Goal: Use online tool/utility: Utilize a website feature to perform a specific function

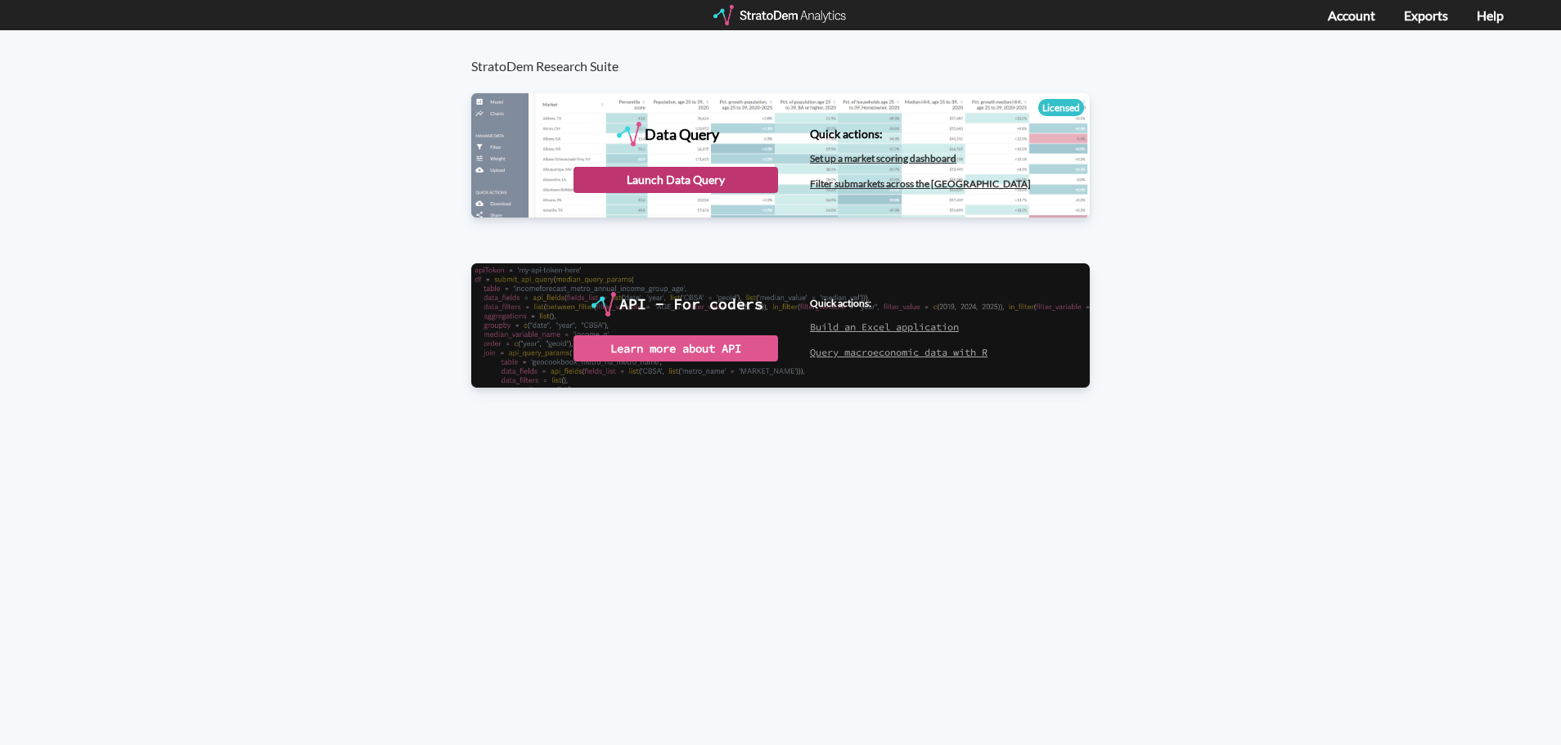
click at [709, 183] on div "Launch Data Query" at bounding box center [676, 180] width 205 height 26
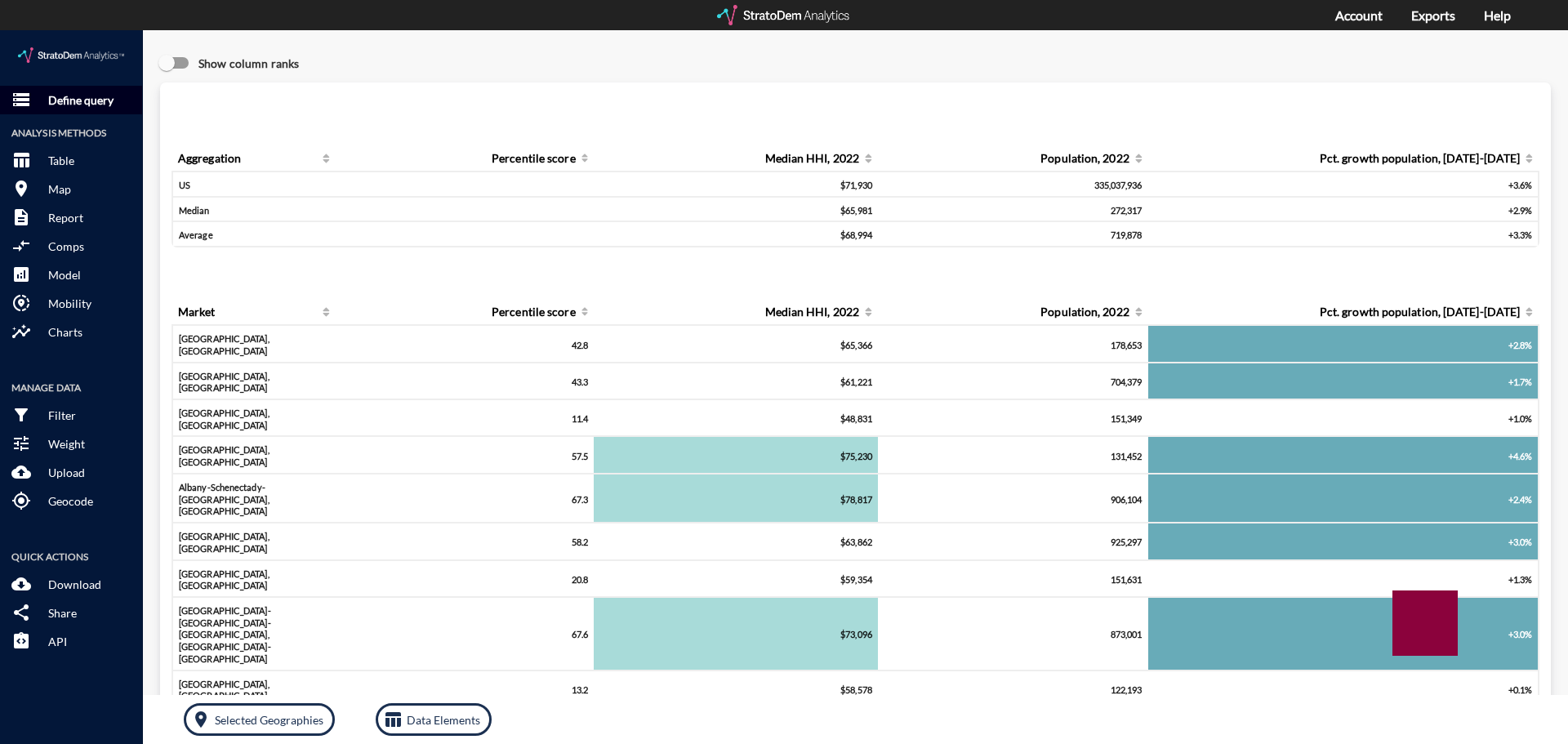
click p "Define query"
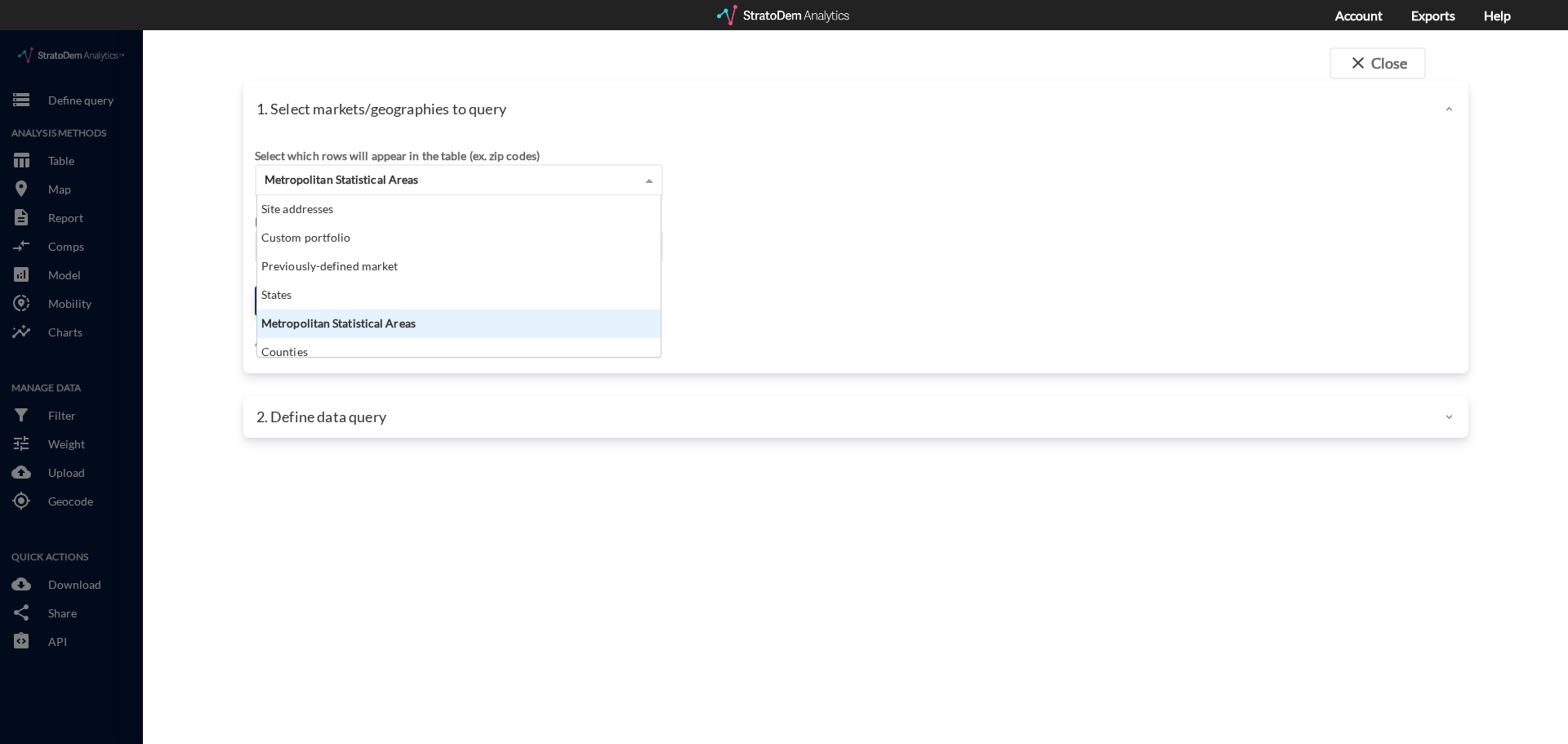
click div "Metropolitan Statistical Areas"
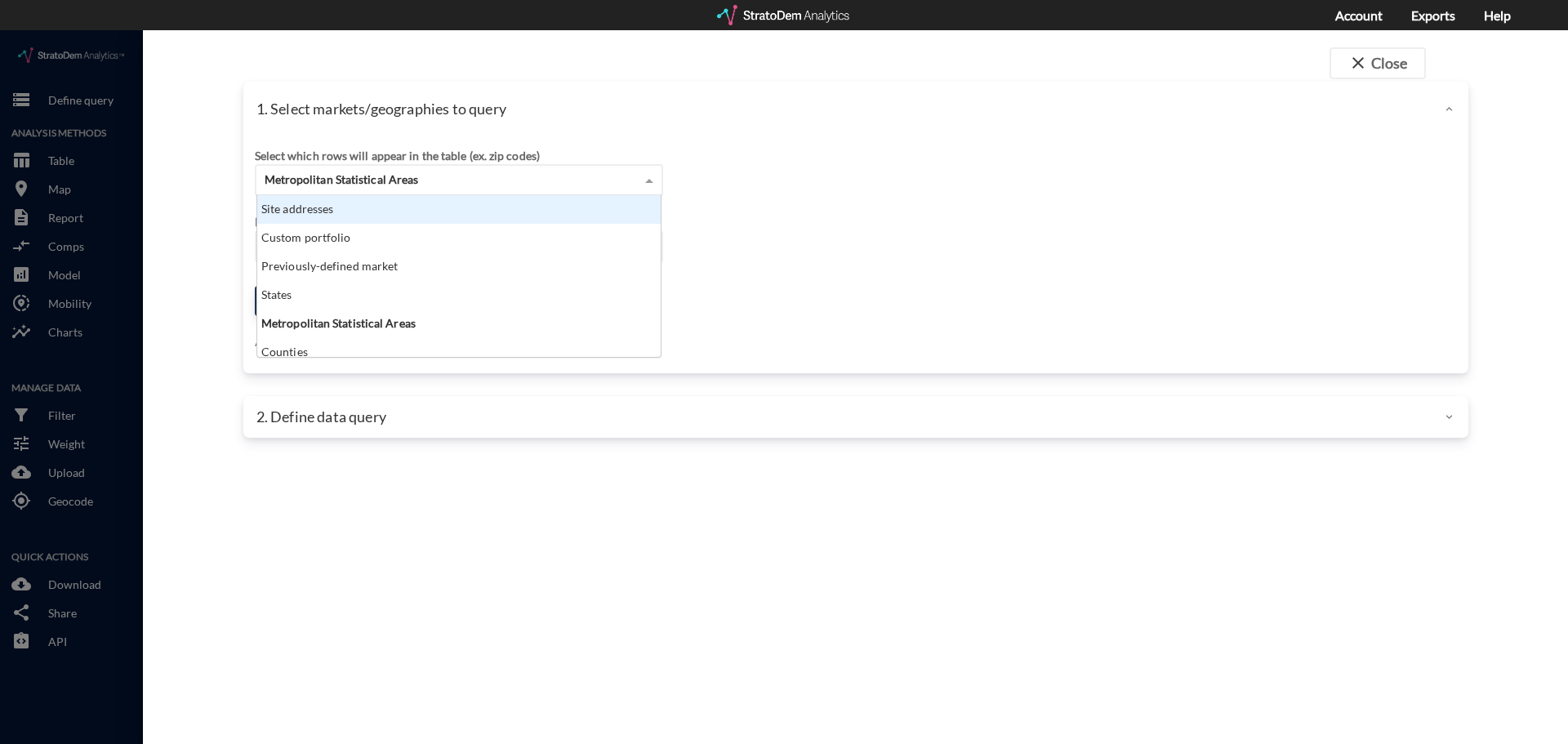
click div "Site addresses"
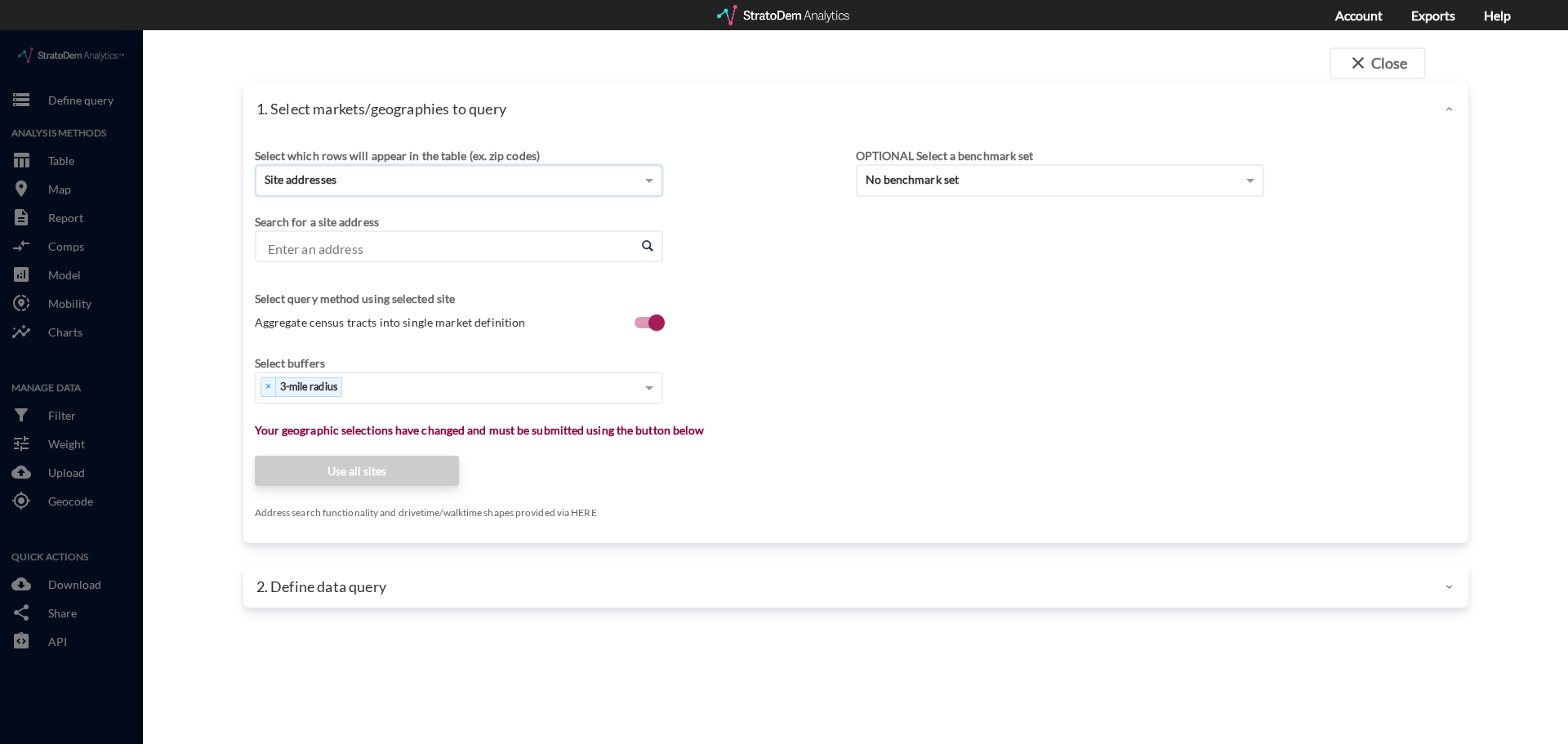
click input "Enter an address"
paste input "[STREET_ADDRESS][PERSON_NAME]"
click li "[STREET_ADDRESS][PERSON_NAME][US_STATE]"
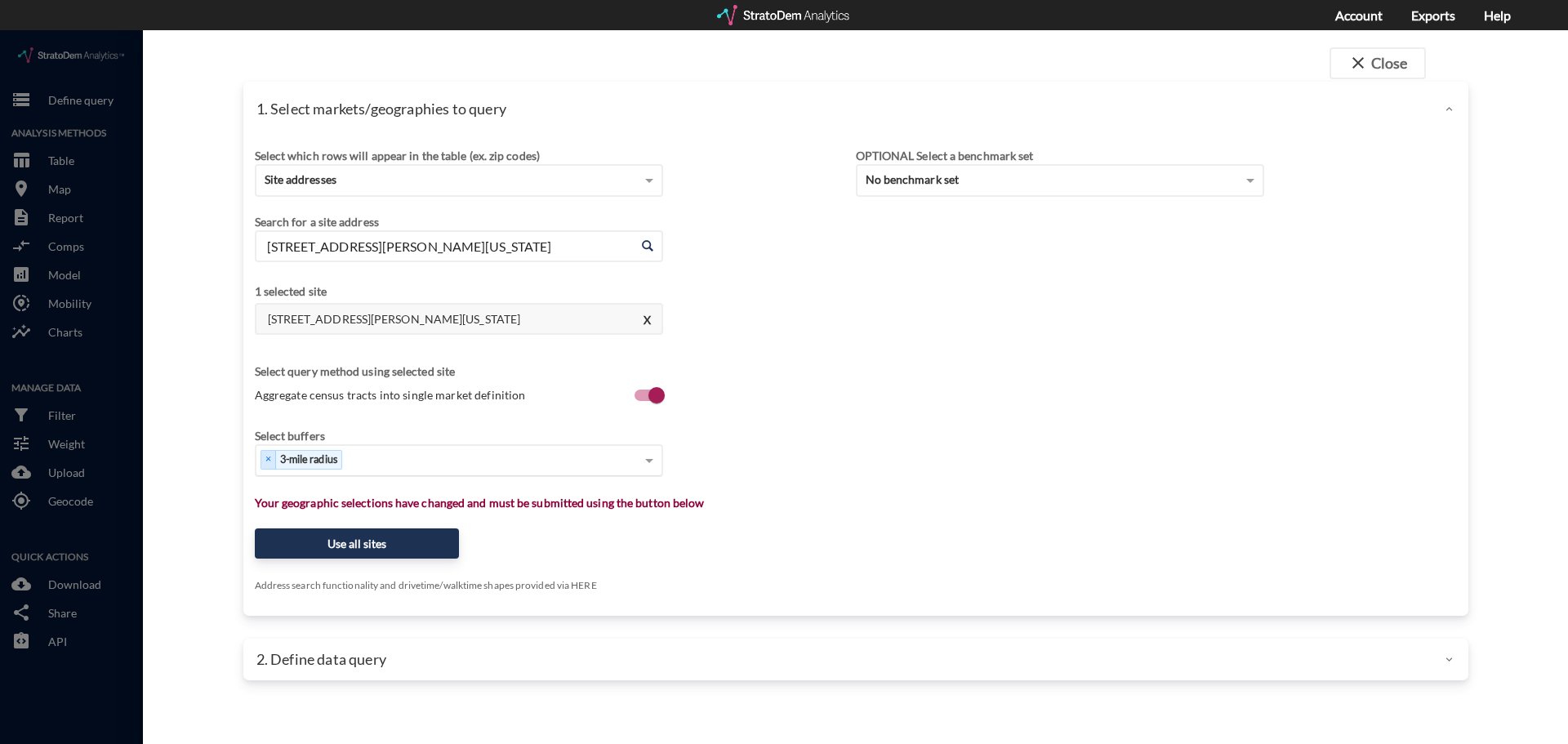
type input "[STREET_ADDRESS][PERSON_NAME][US_STATE]"
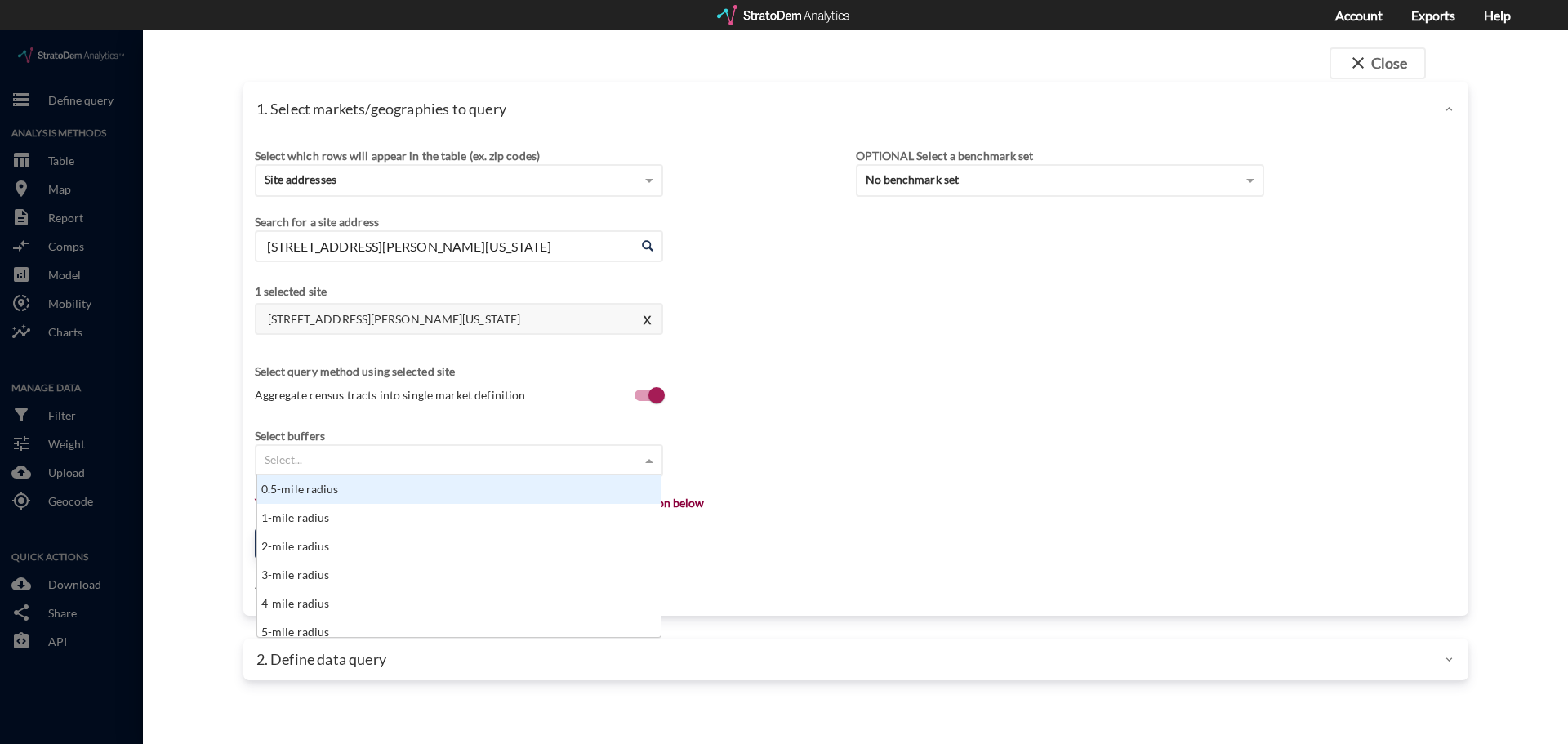
click div "Select..."
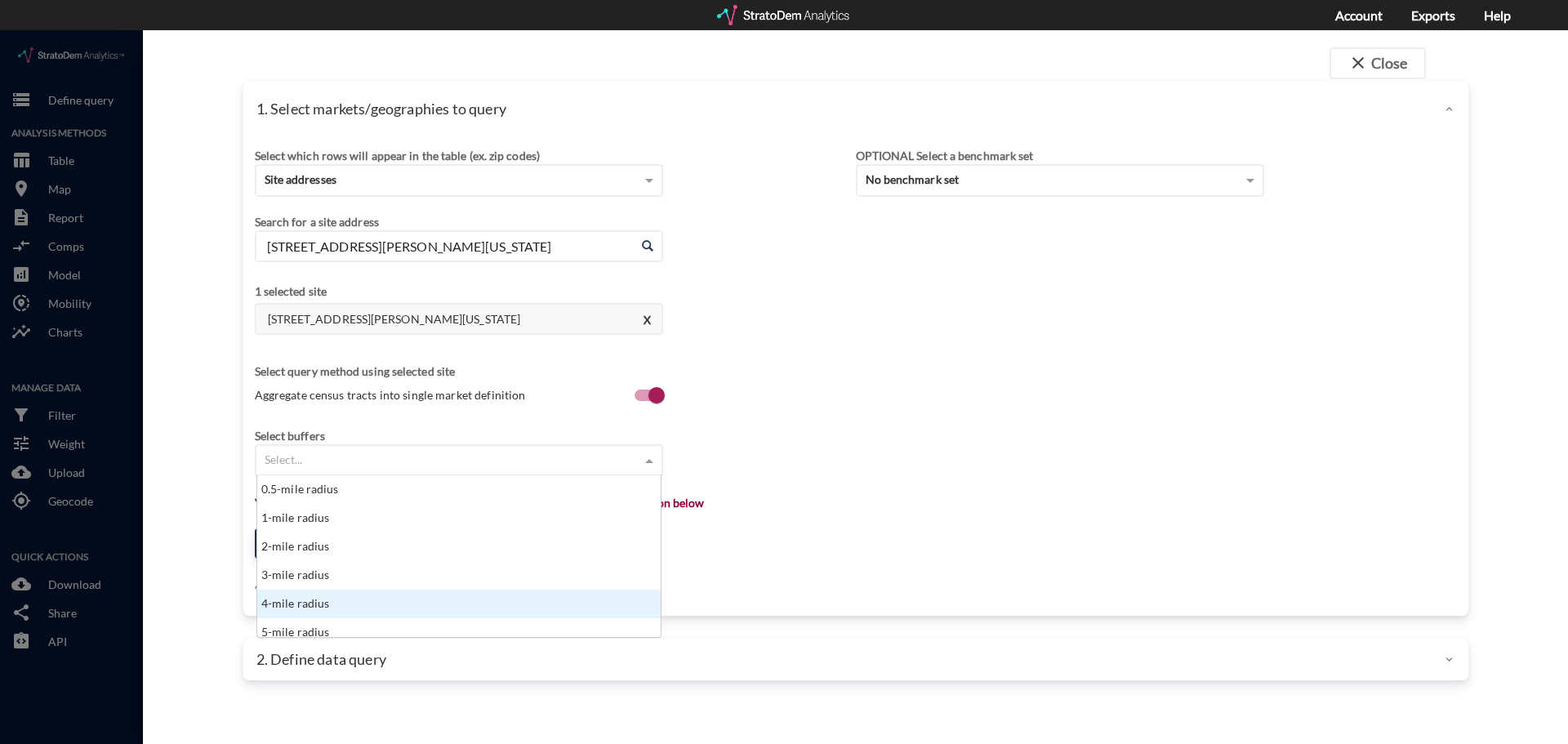
scroll to position [8, 0]
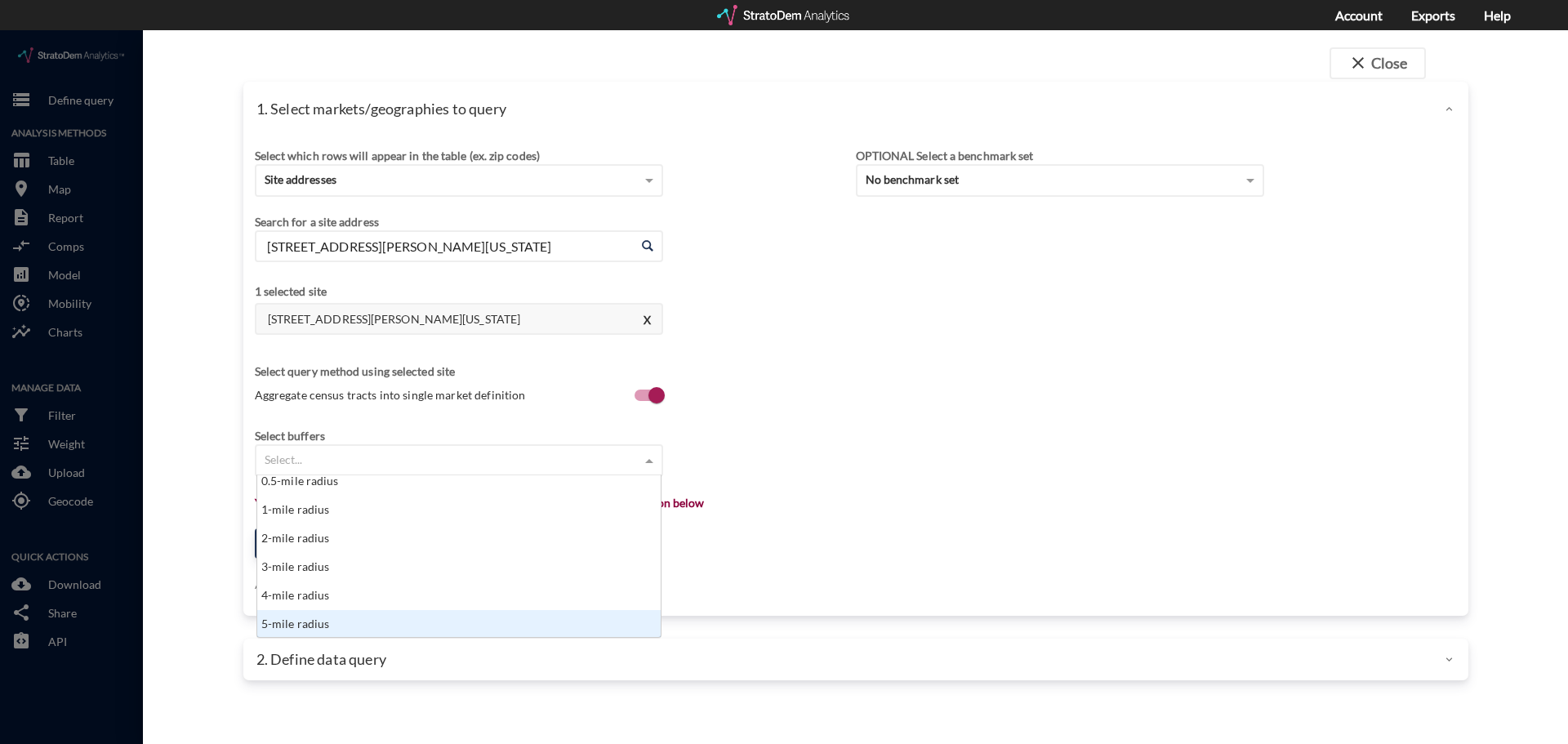
click div "5-mile radius"
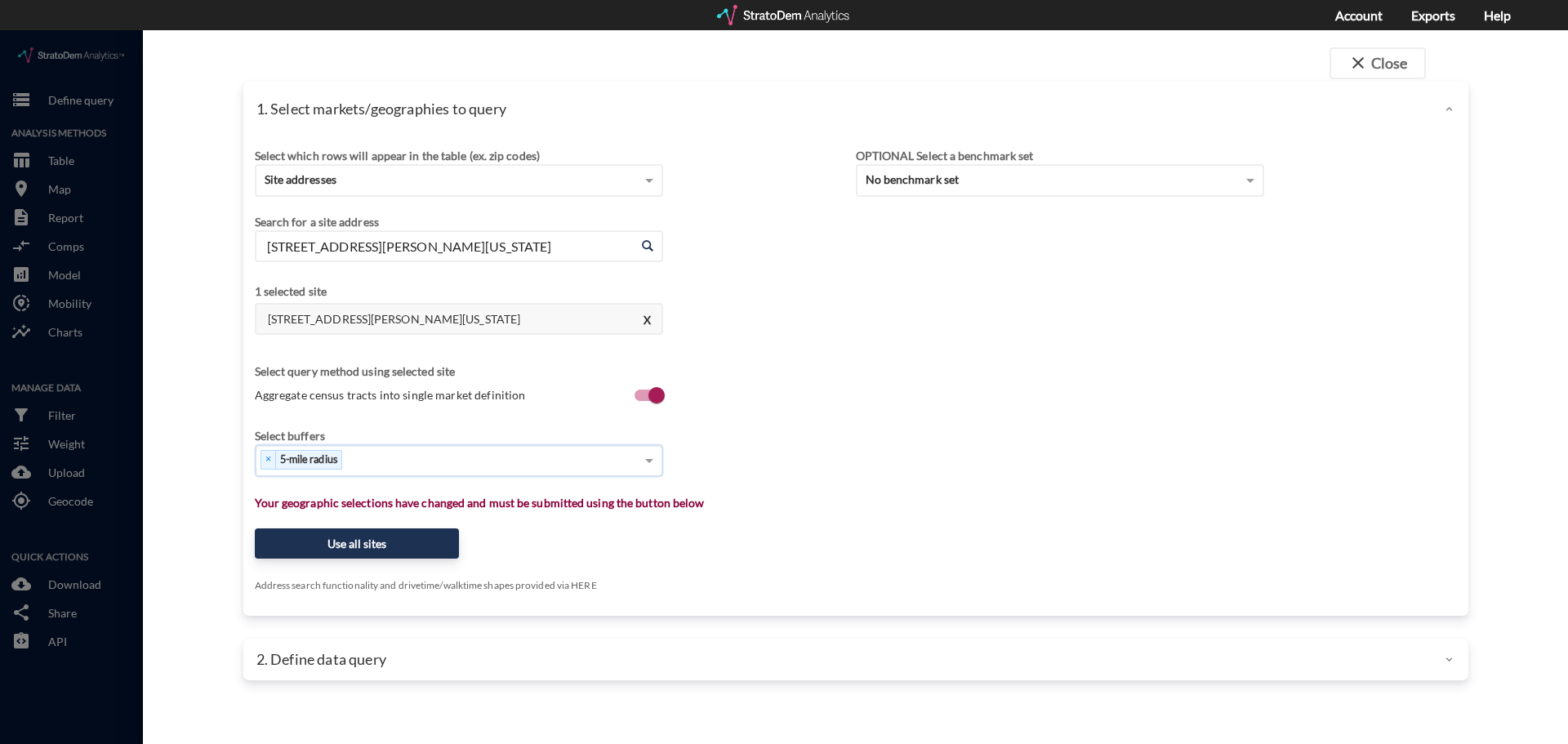
click div "Search for a site address Enter an address [STREET_ADDRESS][PERSON_NAME][US_STA…"
click button "X"
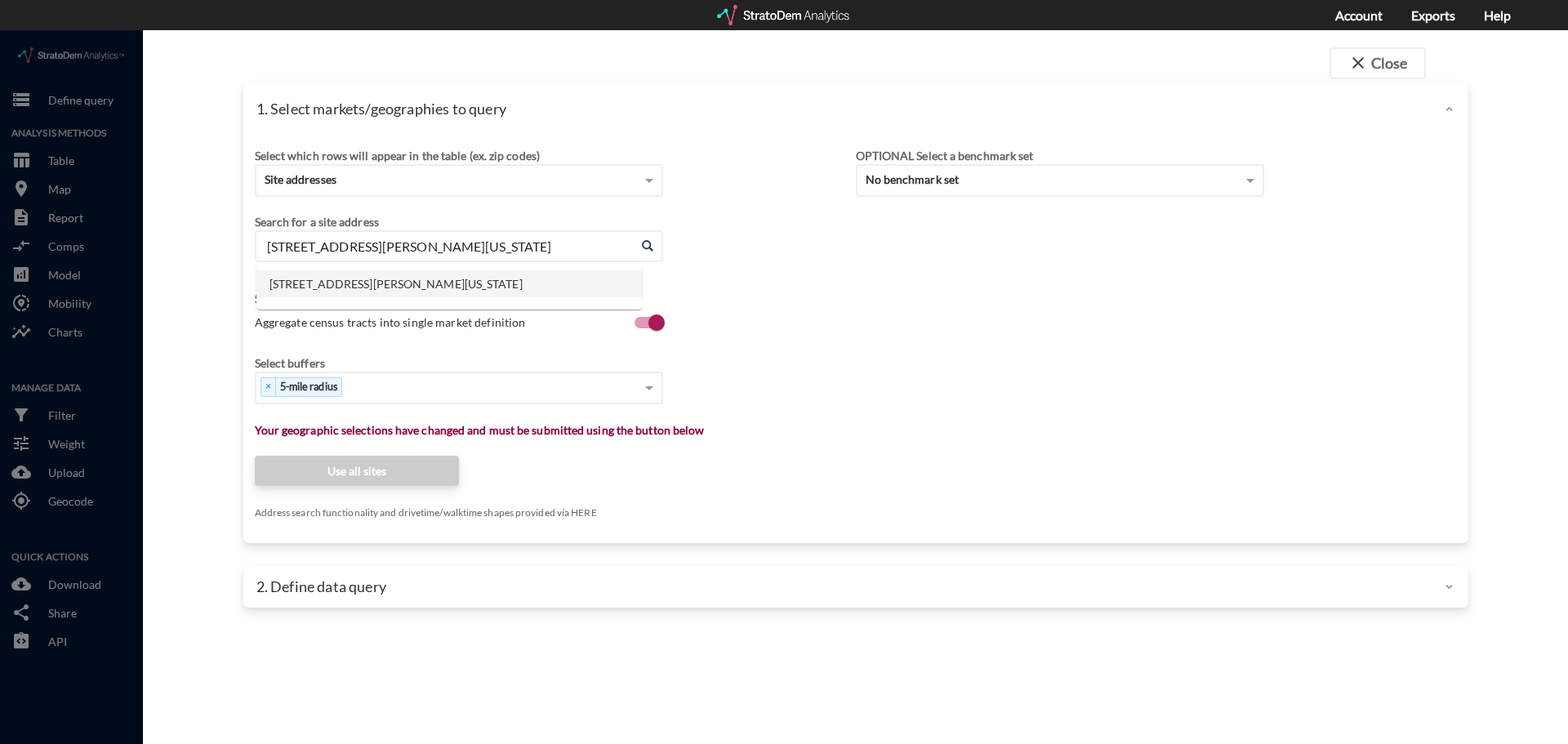
click input "[STREET_ADDRESS][PERSON_NAME][US_STATE]"
click li "[STREET_ADDRESS][PERSON_NAME][US_STATE]"
click span
click div "Search for a site address Enter an address [STREET_ADDRESS][PERSON_NAME][US_STA…"
click input "[STREET_ADDRESS][PERSON_NAME][US_STATE]"
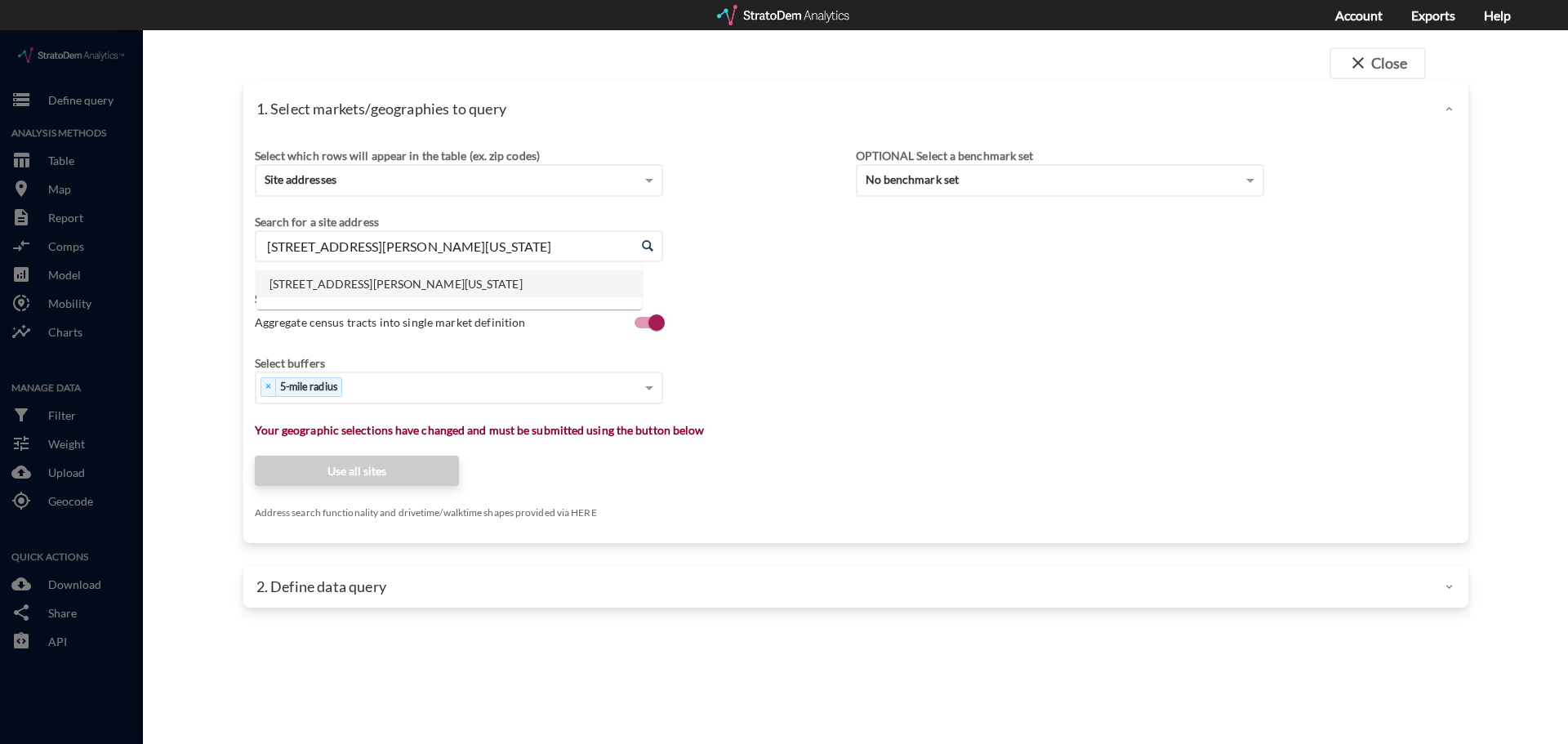
click input "[STREET_ADDRESS][PERSON_NAME][US_STATE]"
click li "[STREET_ADDRESS][PERSON_NAME][US_STATE]"
drag, startPoint x: 1376, startPoint y: 18, endPoint x: 1376, endPoint y: 7, distance: 11.0
click div "close Close 1. Select markets/geographies to query Select which rows will appea…"
click button "close Close"
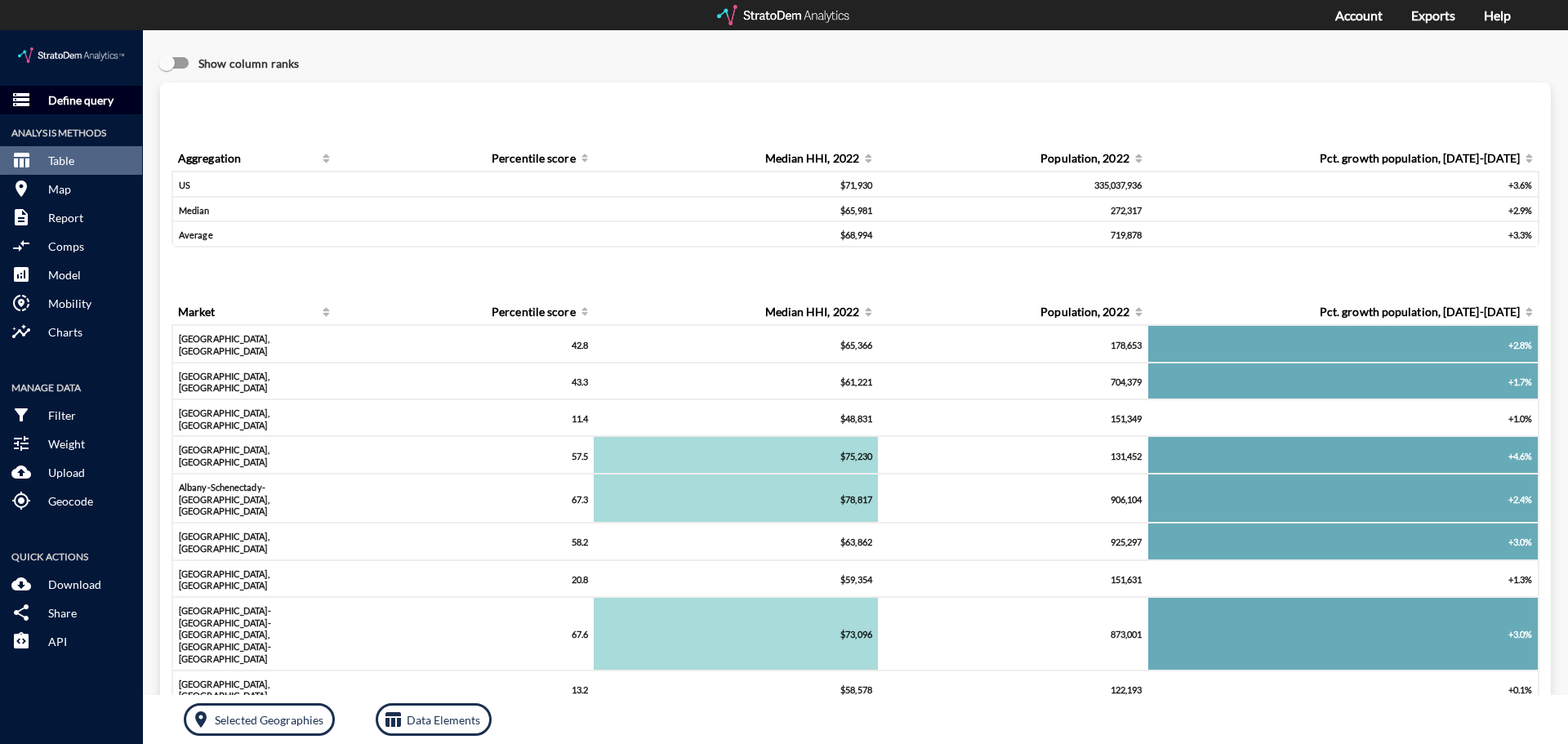
click p "Define query"
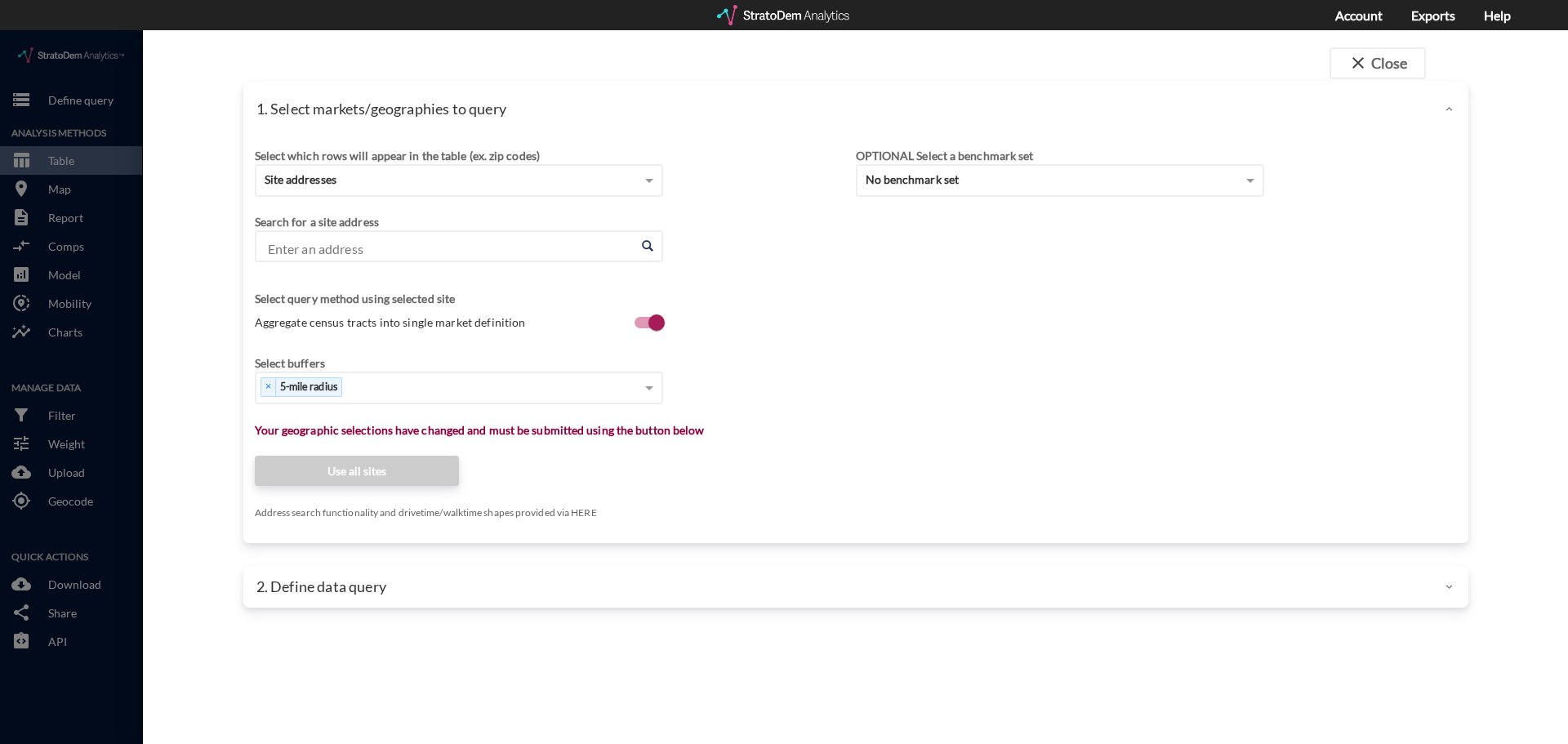
click input "Enter an address"
paste input "[STREET_ADDRESS]"
click li "2011 [PERSON_NAME], [GEOGRAPHIC_DATA], [US_STATE]"
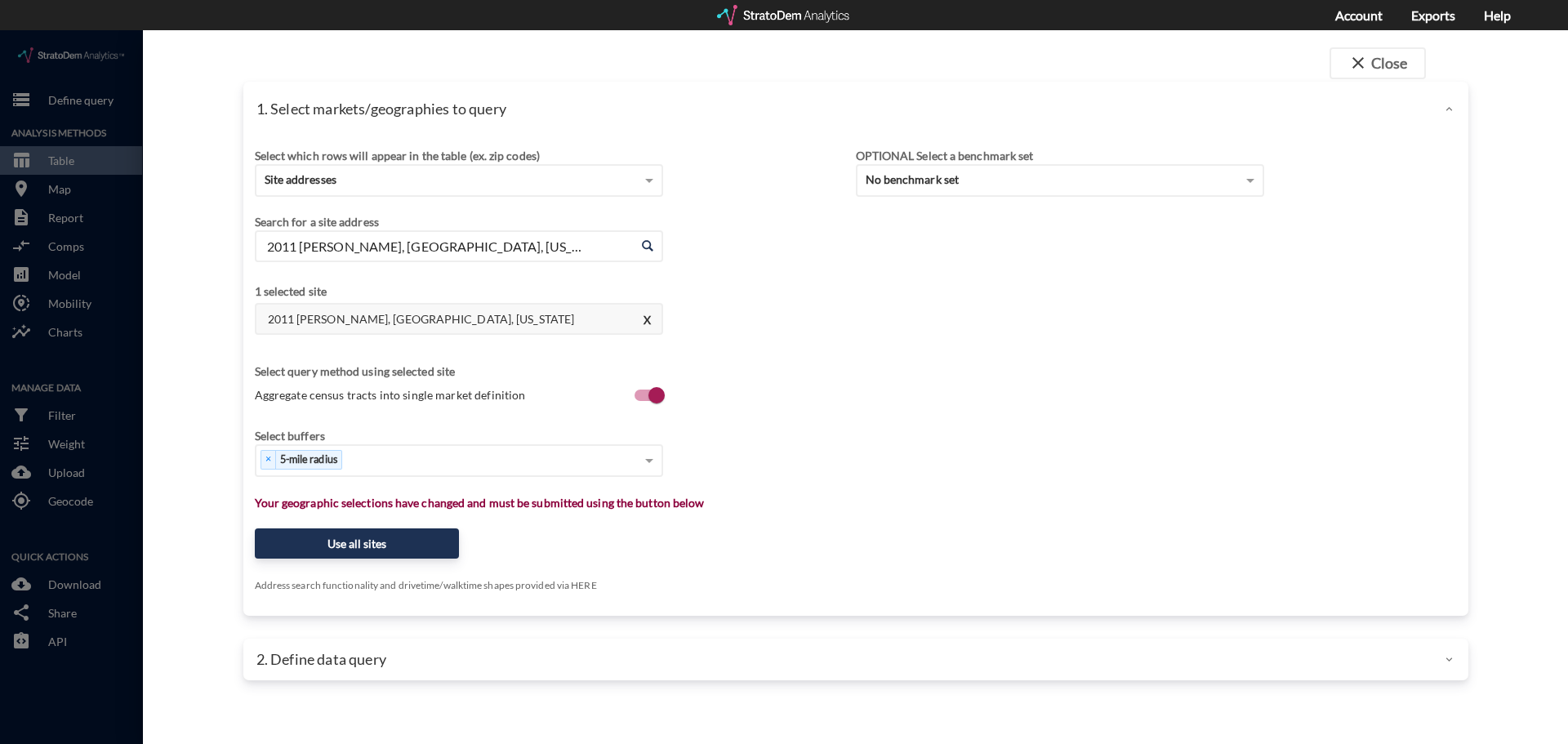
click div "2011 Miramar Cir, [GEOGRAPHIC_DATA], [US_STATE] Enter an address"
paste input "[STREET_ADDRESS][PERSON_NAME]"
click li "[STREET_ADDRESS][PERSON_NAME][US_STATE]"
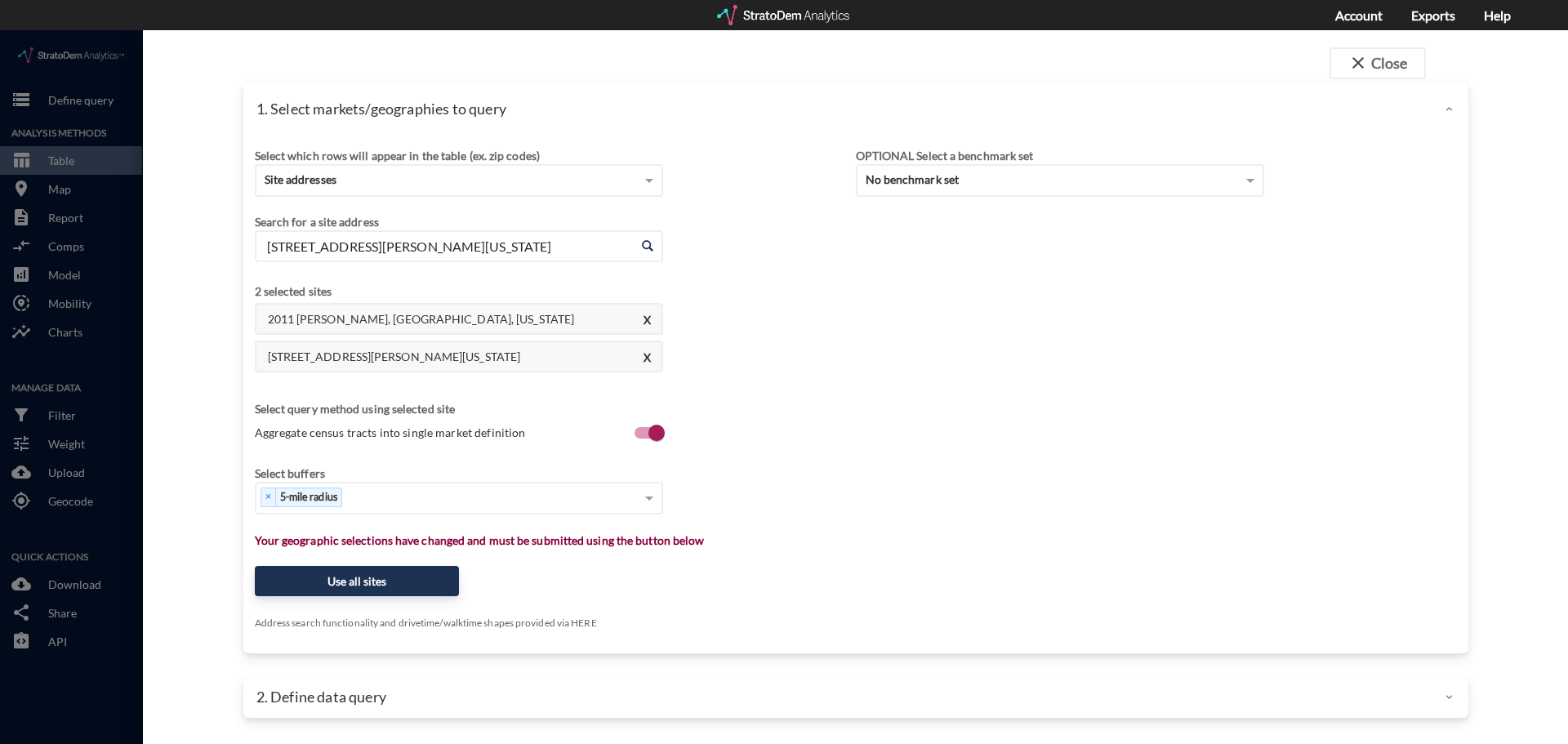
click input "[STREET_ADDRESS][PERSON_NAME][US_STATE]"
paste input "[STREET_ADDRESS]"
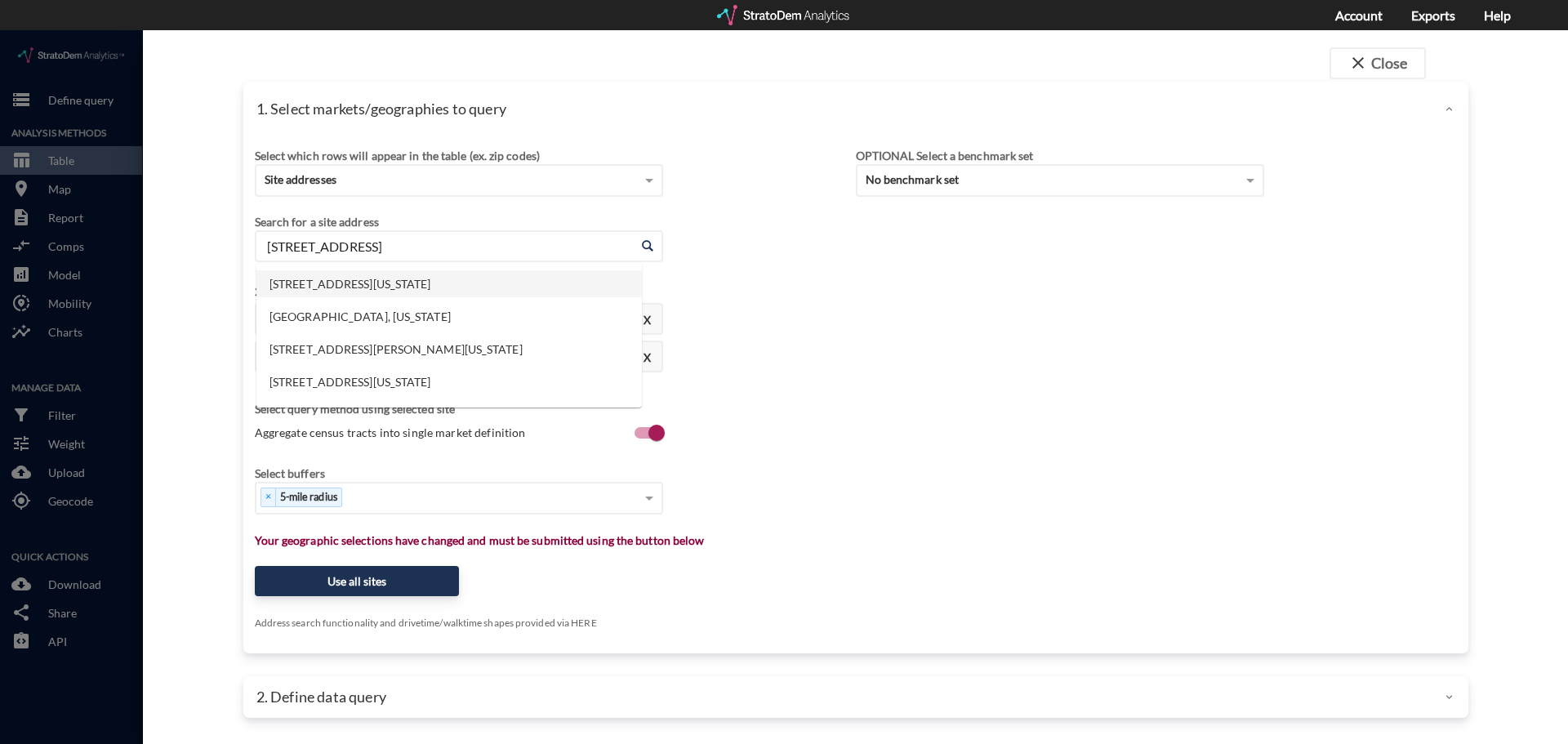
click li "[STREET_ADDRESS][US_STATE]"
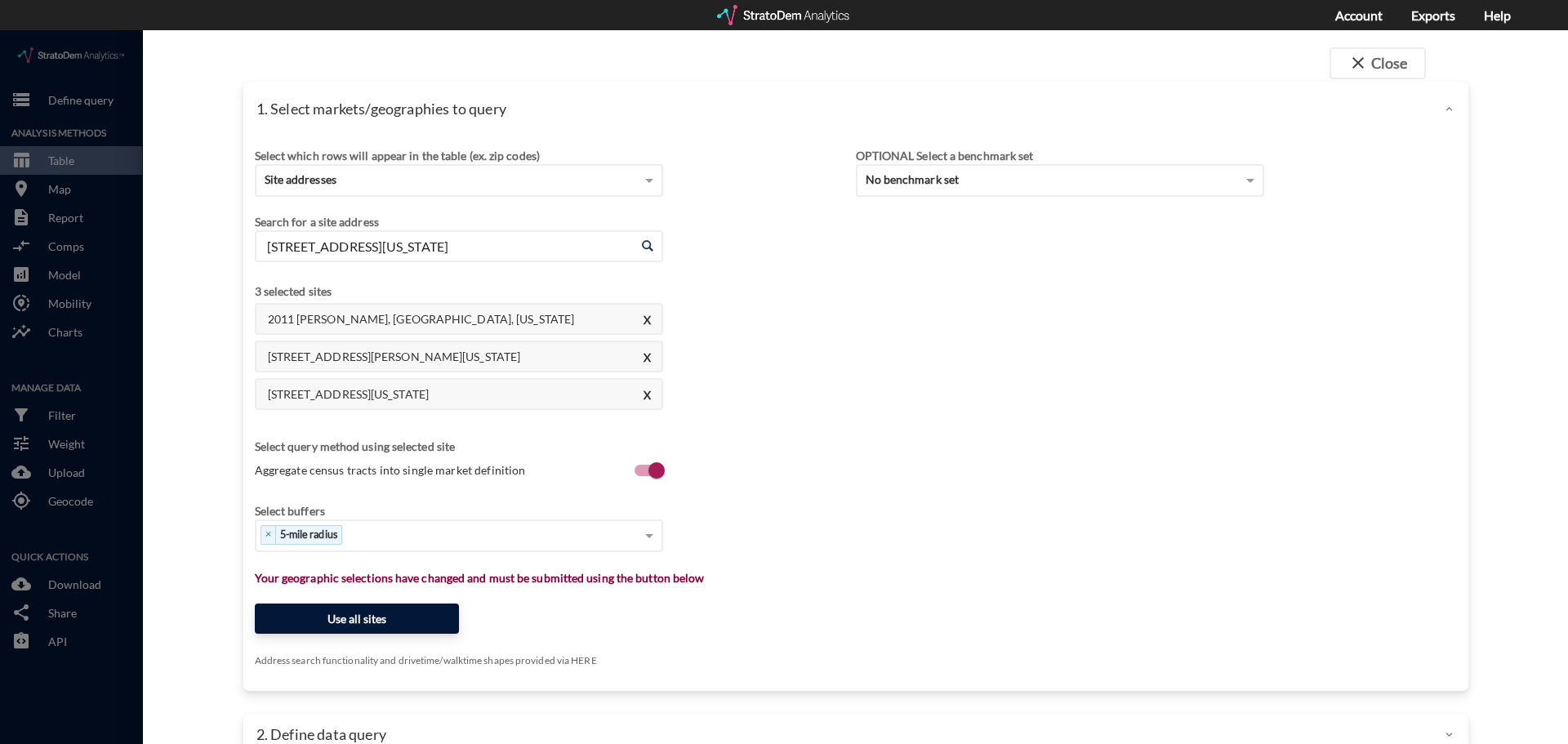
type input "[STREET_ADDRESS][US_STATE]"
click button "Use all sites"
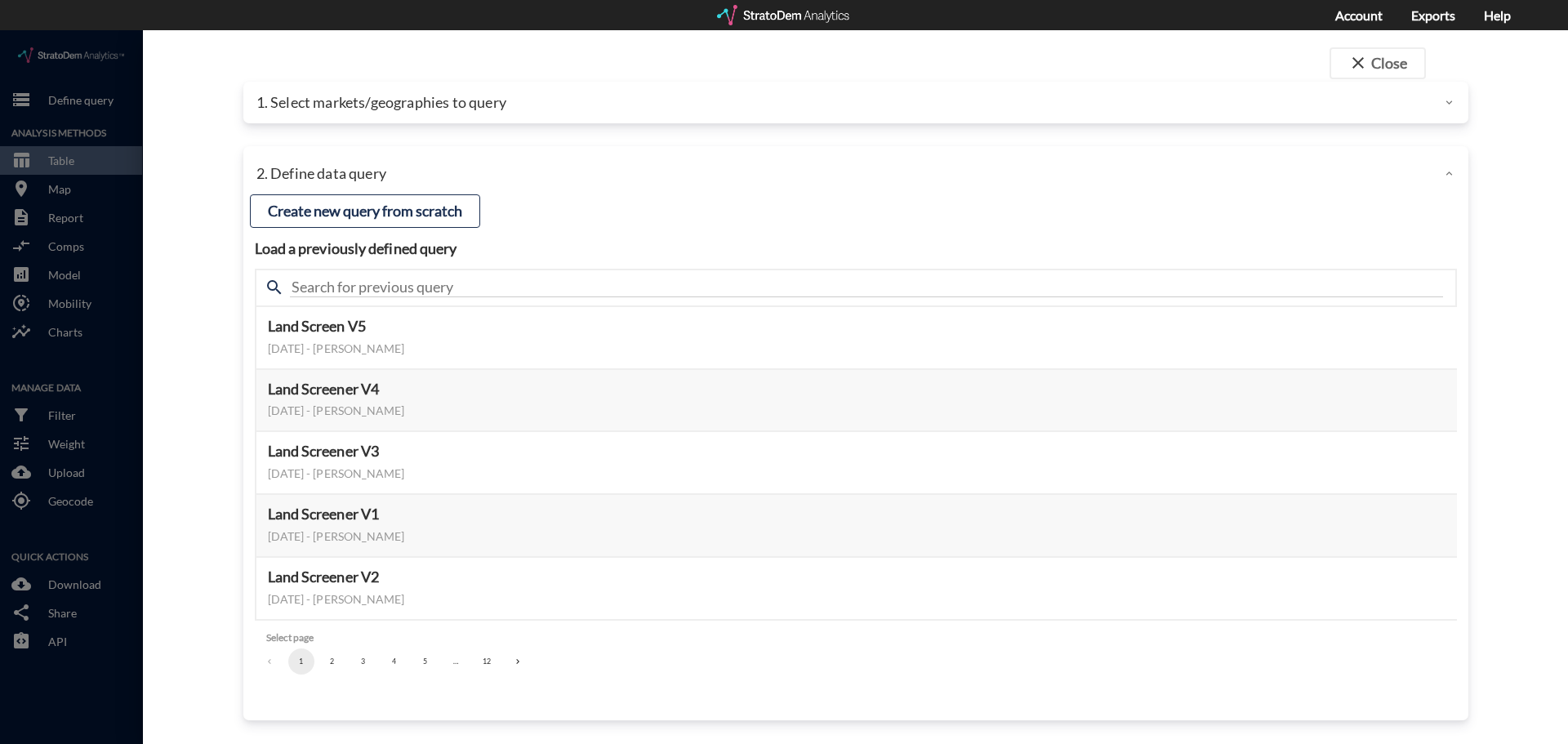
click button "2"
click button "3"
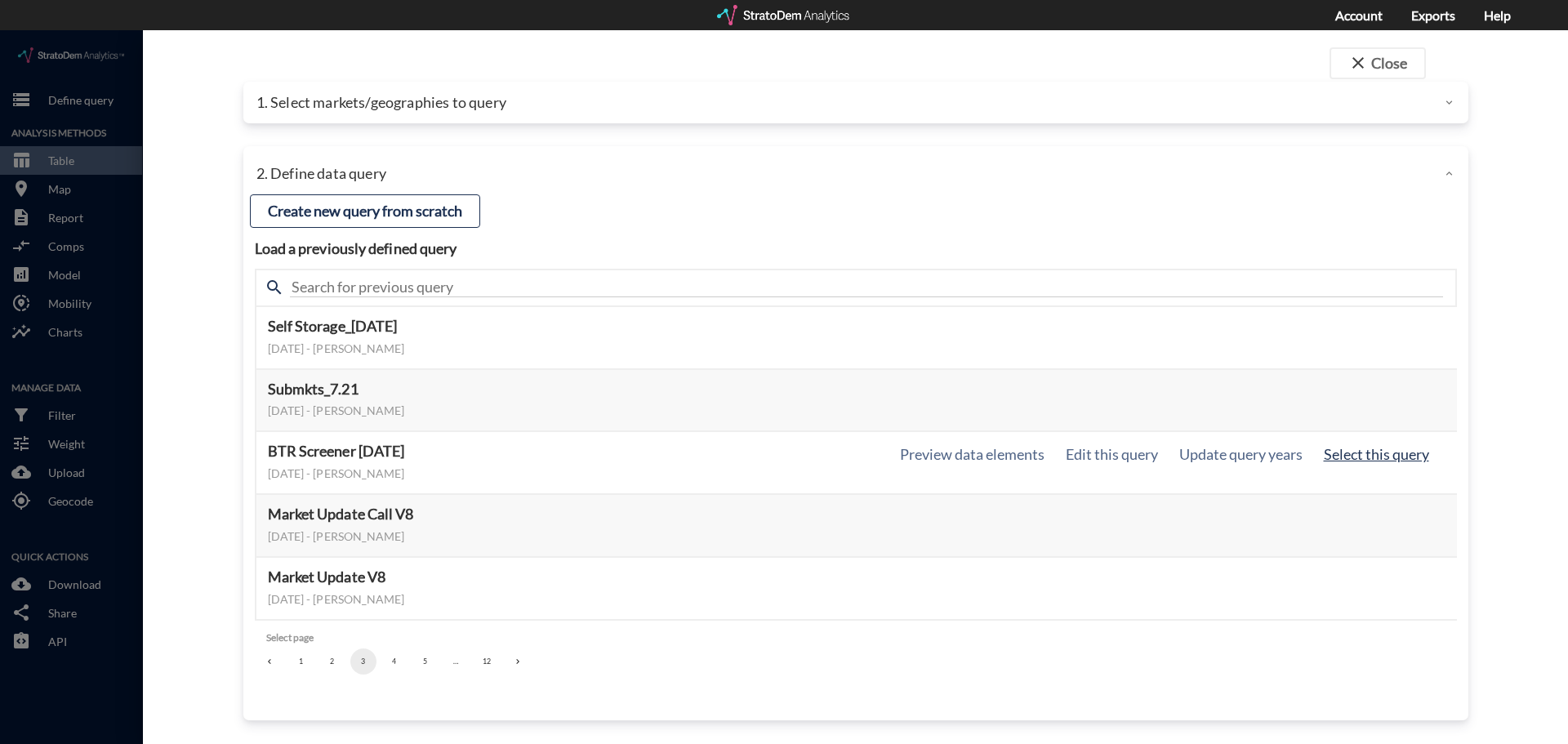
click button "Select this query"
